Goal: Register for event/course

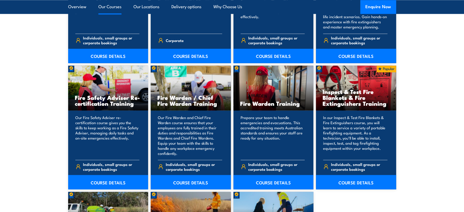
scroll to position [641, 0]
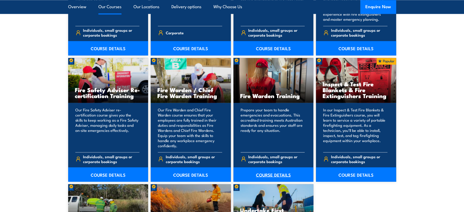
click at [275, 174] on link "COURSE DETAILS" at bounding box center [274, 174] width 80 height 14
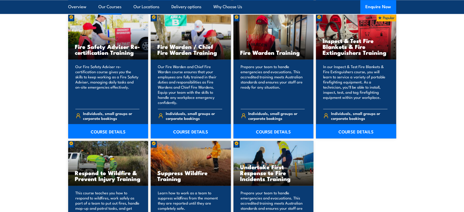
scroll to position [692, 0]
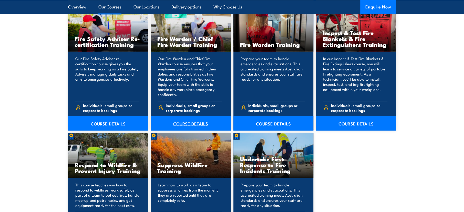
click at [198, 124] on link "COURSE DETAILS" at bounding box center [191, 123] width 80 height 14
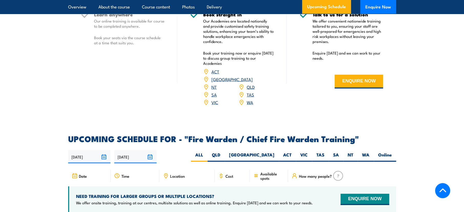
scroll to position [769, 0]
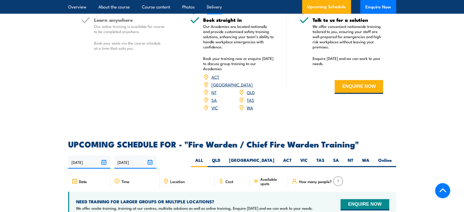
click at [253, 84] on link "[GEOGRAPHIC_DATA]" at bounding box center [232, 85] width 41 height 6
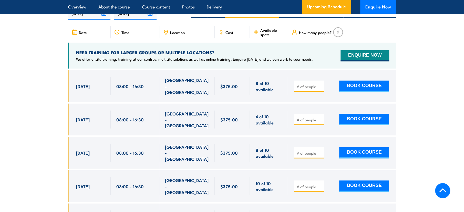
scroll to position [831, 0]
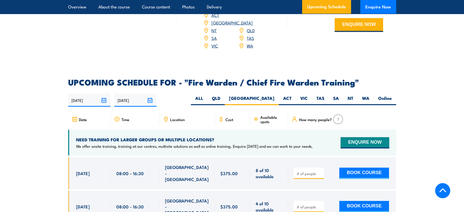
click at [178, 118] on span "Location" at bounding box center [177, 119] width 15 height 4
click at [166, 119] on icon at bounding box center [166, 120] width 6 height 6
click at [166, 118] on icon at bounding box center [166, 120] width 6 height 6
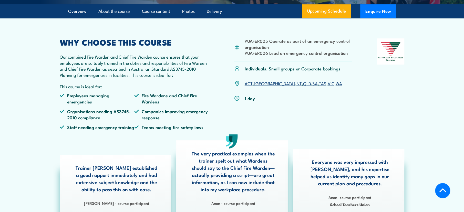
scroll to position [111, 0]
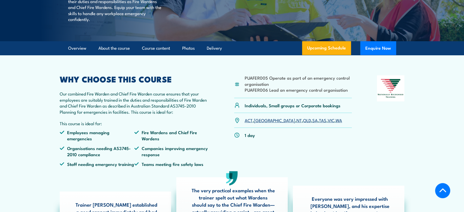
click at [260, 123] on link "[GEOGRAPHIC_DATA]" at bounding box center [274, 120] width 41 height 6
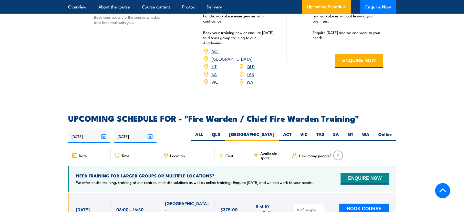
scroll to position [806, 0]
